Goal: Task Accomplishment & Management: Use online tool/utility

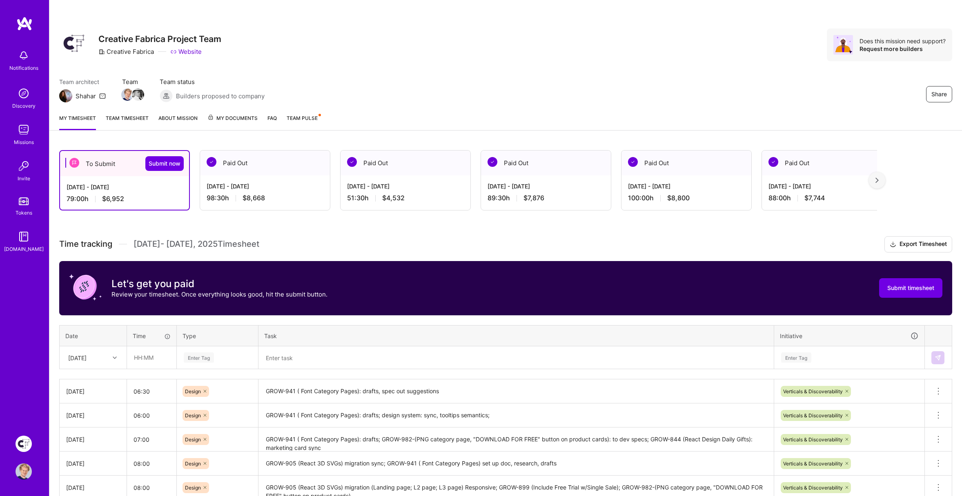
scroll to position [55, 0]
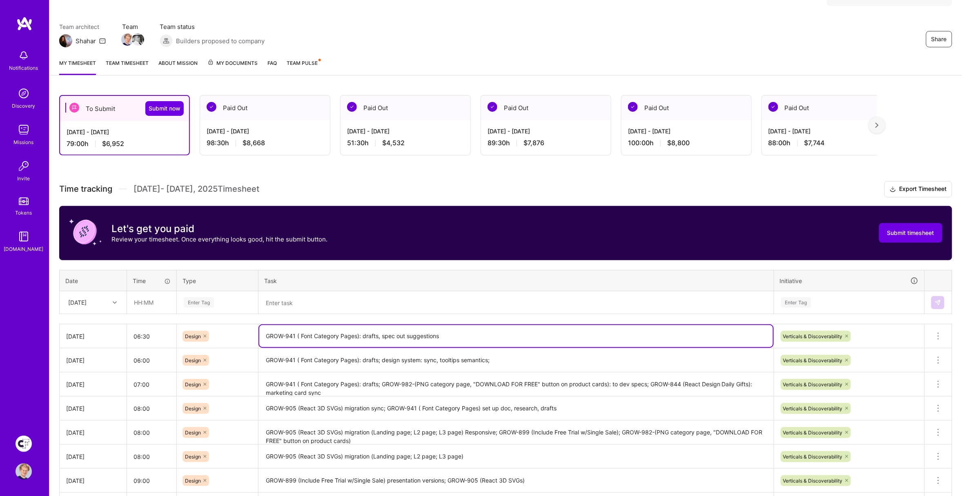
click at [363, 329] on textarea "GROW-941 ( Font Category Pages): drafts, spec out suggestions" at bounding box center [516, 336] width 514 height 22
drag, startPoint x: 363, startPoint y: 329, endPoint x: 478, endPoint y: 308, distance: 117.4
click at [363, 329] on textarea "GROW-941 ( Font Category Pages): drafts, spec out suggestions" at bounding box center [516, 336] width 514 height 22
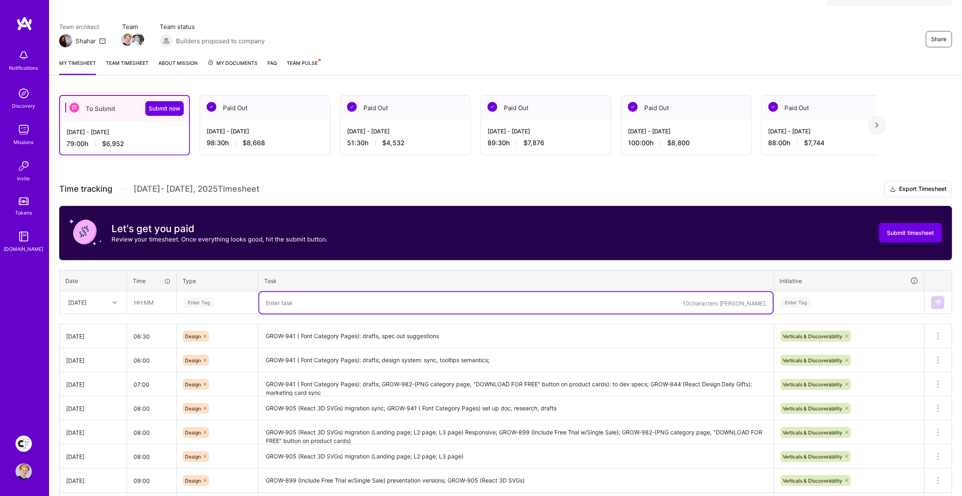
drag, startPoint x: 295, startPoint y: 300, endPoint x: 333, endPoint y: 304, distance: 37.8
click at [295, 300] on textarea at bounding box center [516, 303] width 514 height 22
paste textarea "GROW-941 ( Font Category Pages): drafts, spec out suggestions"
type textarea "GROW-941 ( Font Category Pages): drafts, spec out suggestions"
click at [157, 298] on input "text" at bounding box center [151, 303] width 49 height 22
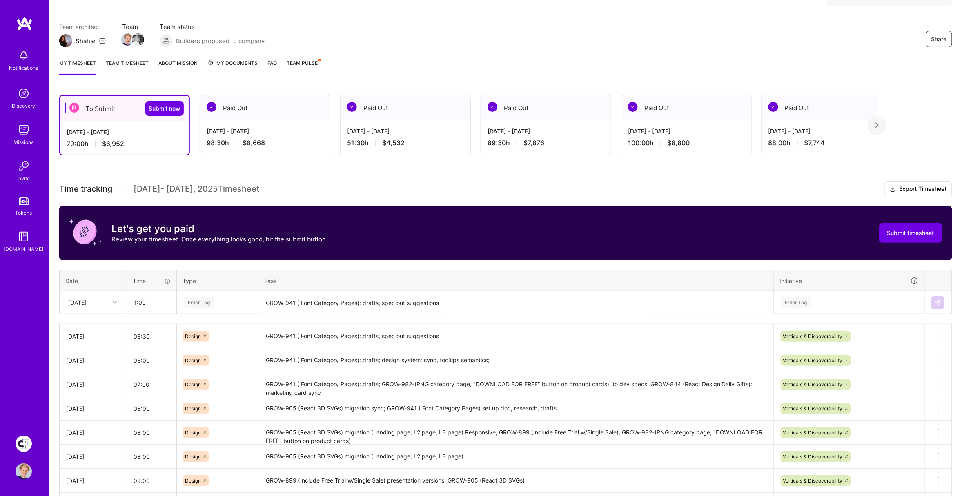
type input "01:00"
click at [203, 302] on div "Enter Tag" at bounding box center [199, 302] width 30 height 13
drag, startPoint x: 196, startPoint y: 342, endPoint x: 202, endPoint y: 342, distance: 6.1
click at [196, 343] on span "Design" at bounding box center [193, 348] width 24 height 11
click at [808, 298] on div "Enter Tag" at bounding box center [796, 302] width 30 height 13
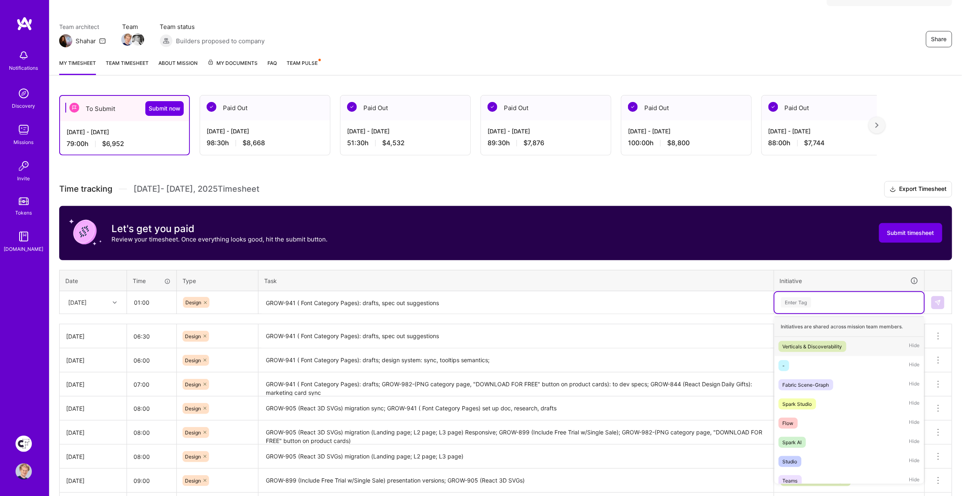
click at [808, 342] on div "Verticals & Discoverability" at bounding box center [813, 346] width 60 height 9
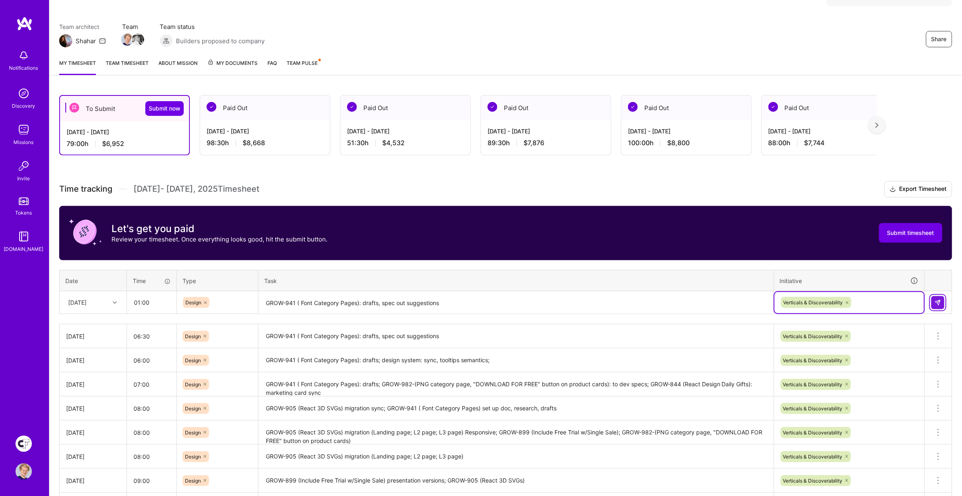
click at [938, 304] on img at bounding box center [937, 303] width 7 height 7
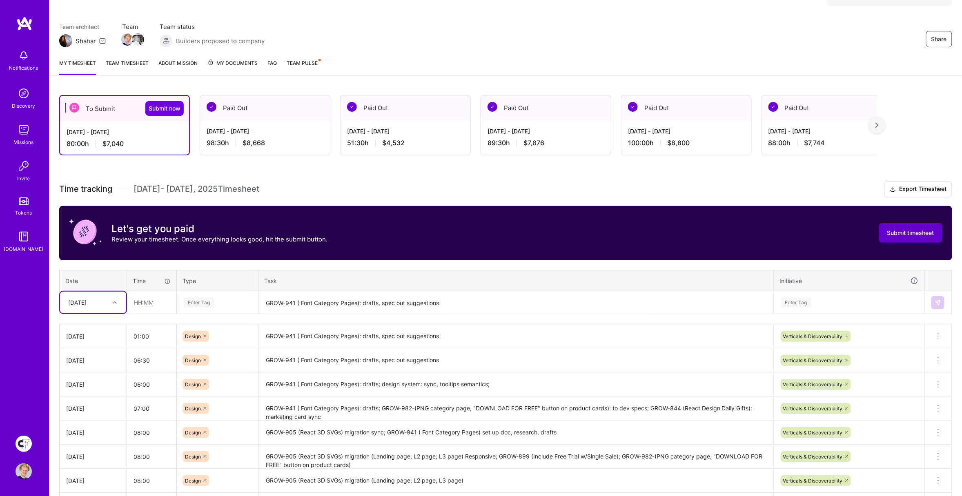
click at [920, 231] on span "Submit timesheet" at bounding box center [910, 233] width 47 height 8
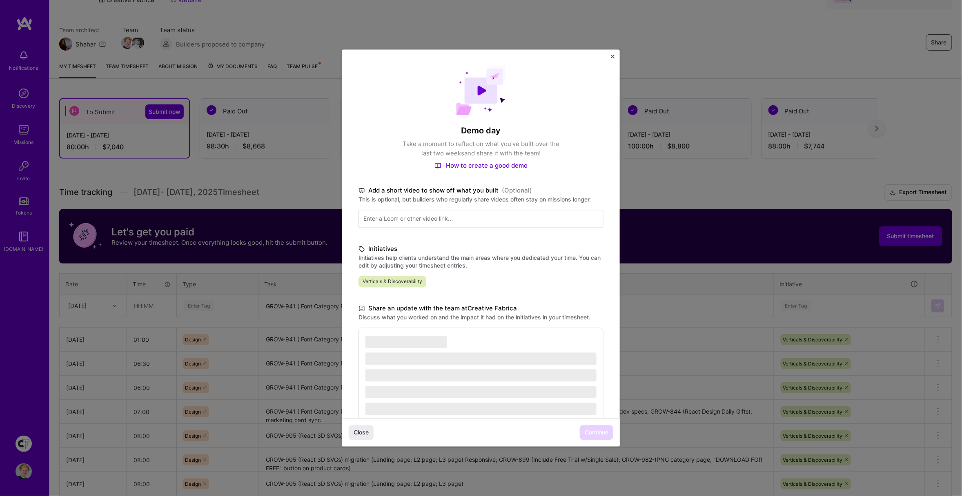
scroll to position [36, 0]
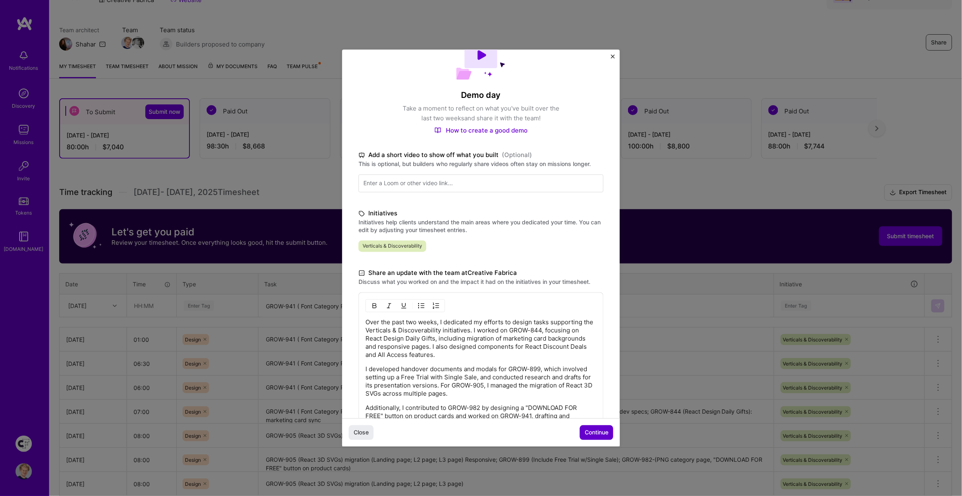
click at [604, 431] on span "Continue" at bounding box center [597, 433] width 24 height 8
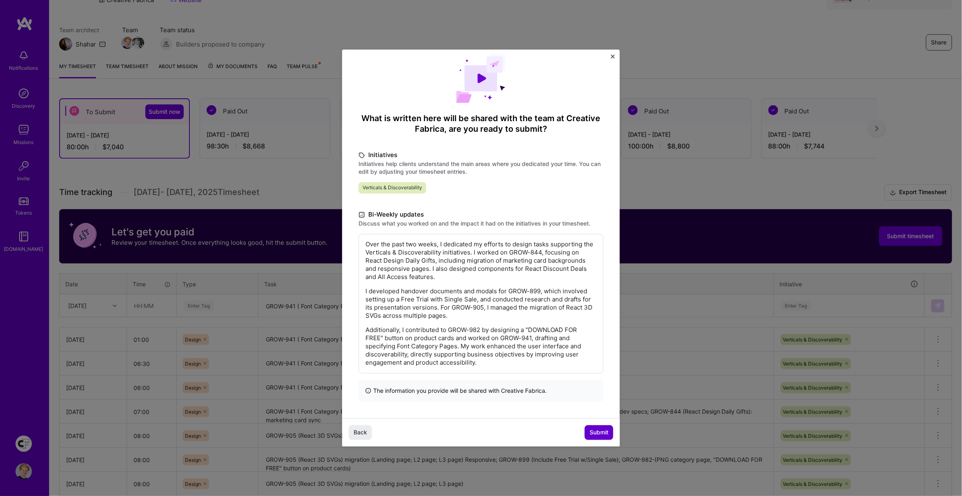
scroll to position [11, 0]
click at [603, 431] on span "Submit" at bounding box center [598, 433] width 19 height 8
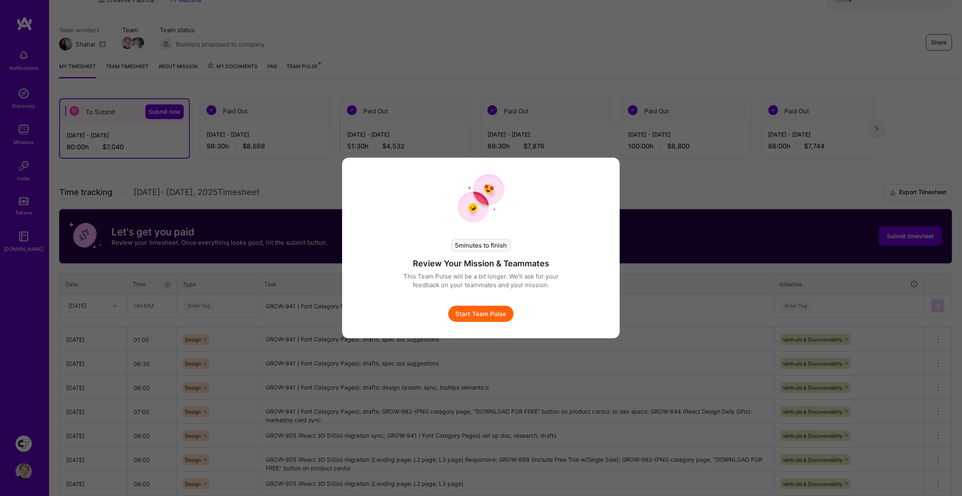
click at [468, 310] on button "Start Team Pulse" at bounding box center [480, 314] width 65 height 16
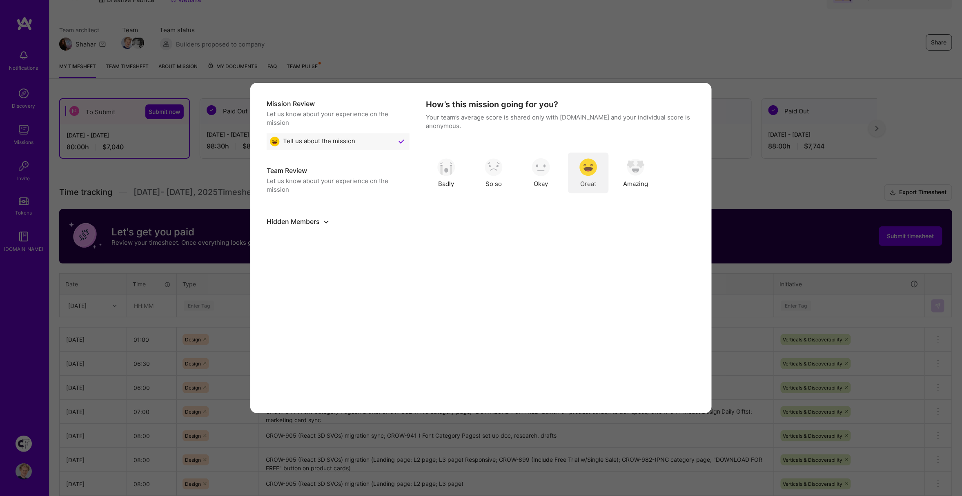
click at [580, 165] on img "modal" at bounding box center [588, 167] width 18 height 18
click at [617, 387] on button "Skip Question" at bounding box center [620, 389] width 58 height 16
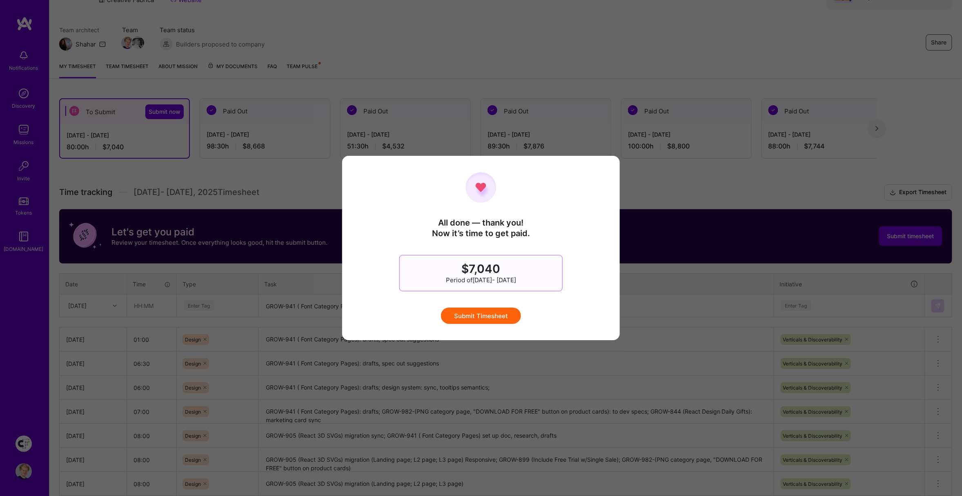
click at [490, 316] on button "Submit Timesheet" at bounding box center [481, 316] width 80 height 16
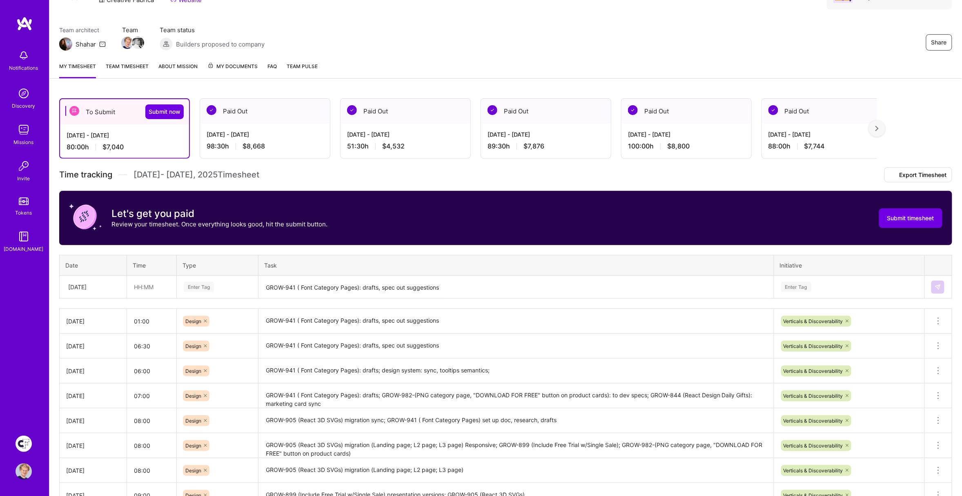
scroll to position [0, 0]
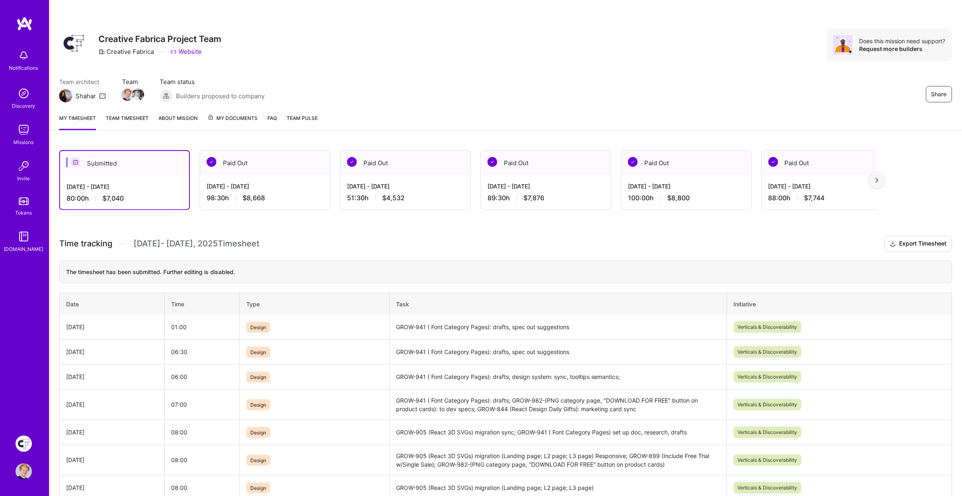
click at [461, 77] on div "Share Creative Fabrica Project Team Creative Fabrica Website Does this mission …" at bounding box center [505, 53] width 912 height 107
